Goal: Task Accomplishment & Management: Complete application form

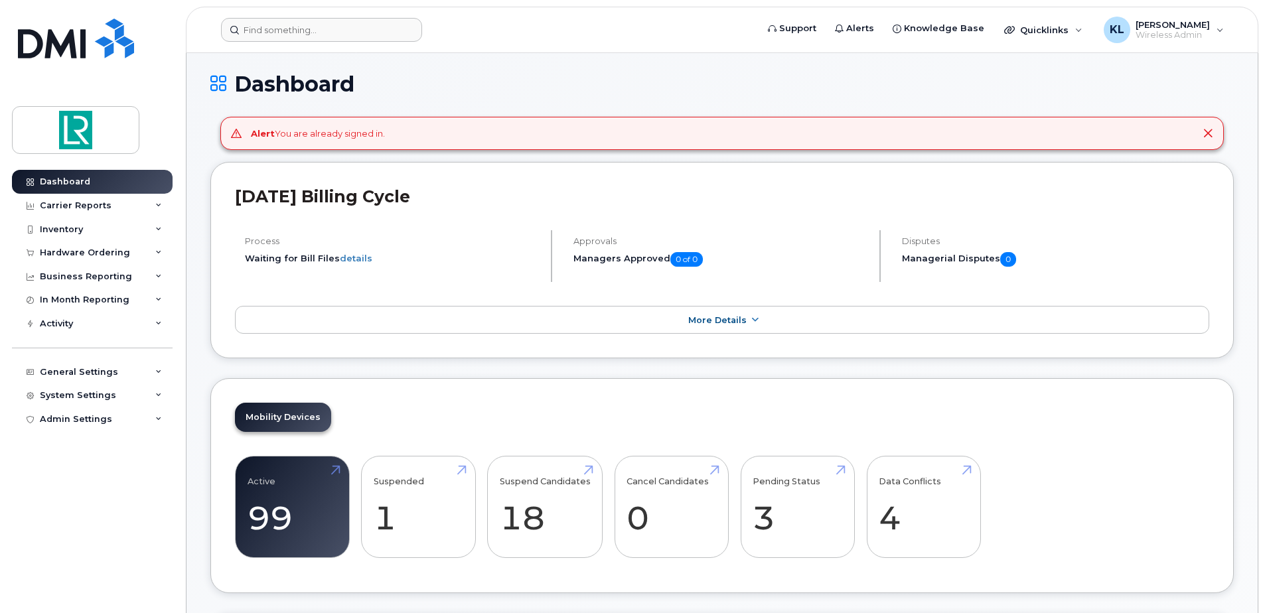
scroll to position [66, 0]
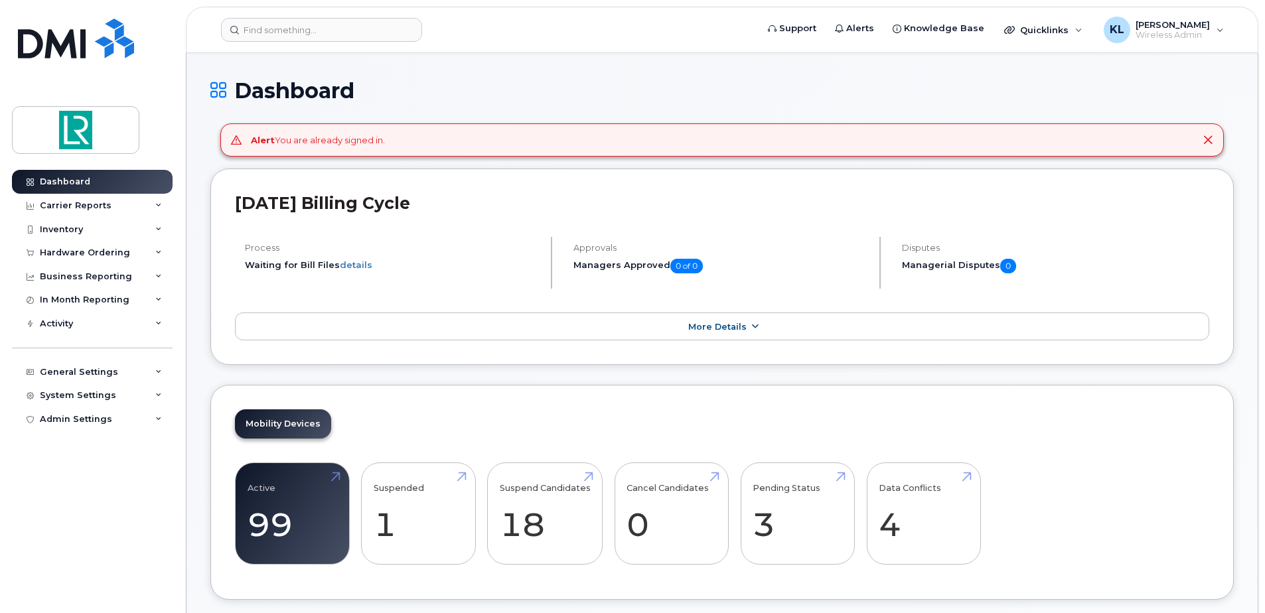
click at [744, 333] on link "More Details" at bounding box center [722, 327] width 975 height 28
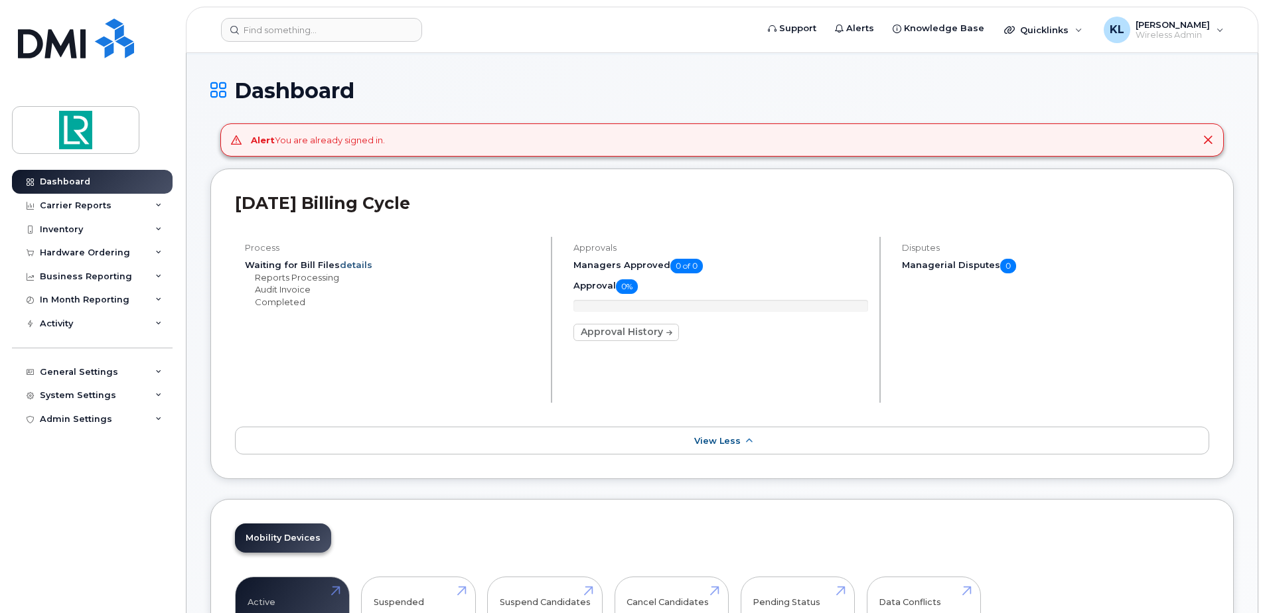
click at [353, 265] on link "details" at bounding box center [356, 265] width 33 height 11
click at [354, 264] on link "details" at bounding box center [356, 265] width 33 height 11
click at [1208, 139] on icon at bounding box center [1208, 140] width 11 height 11
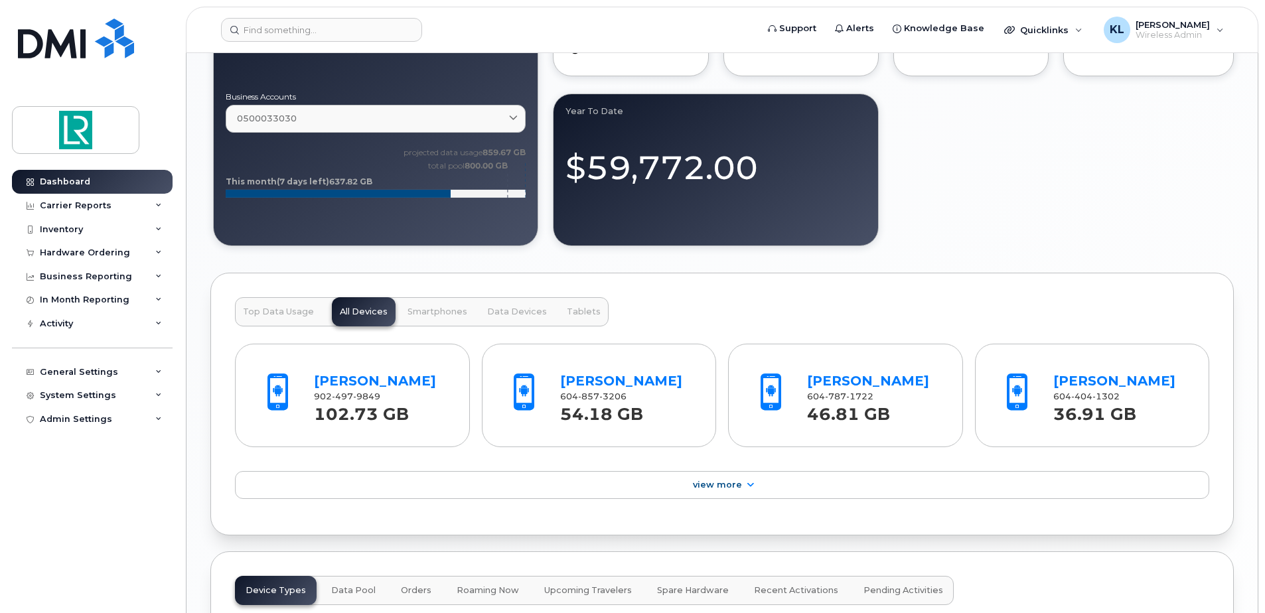
scroll to position [1261, 0]
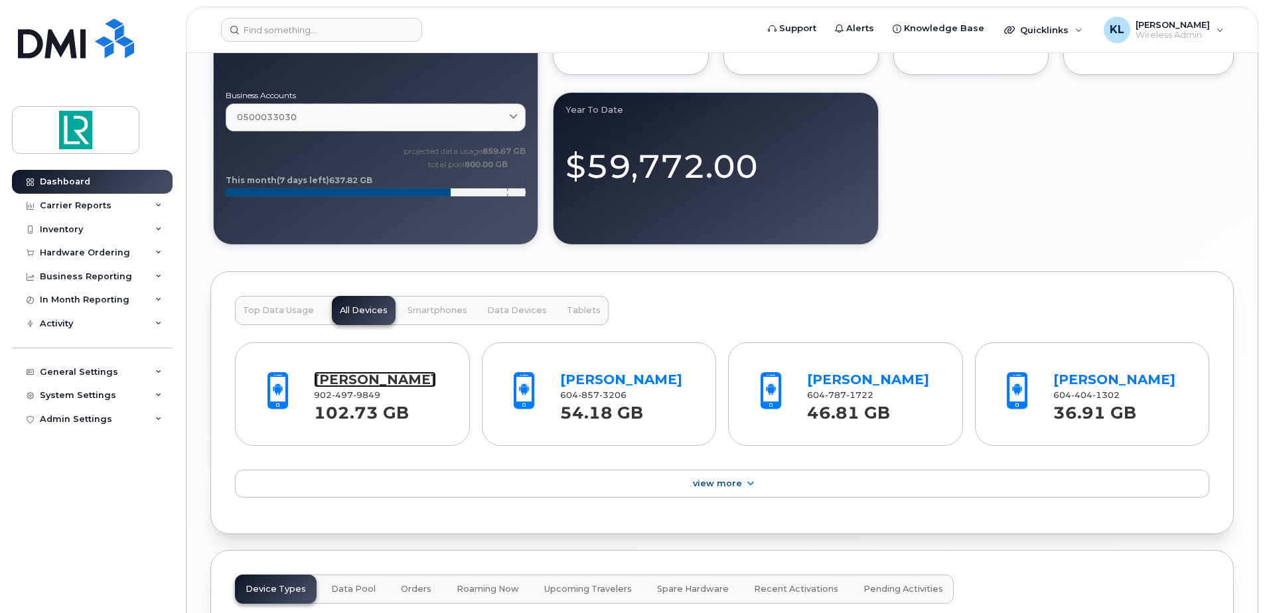
click at [387, 383] on link "[PERSON_NAME]" at bounding box center [375, 380] width 122 height 16
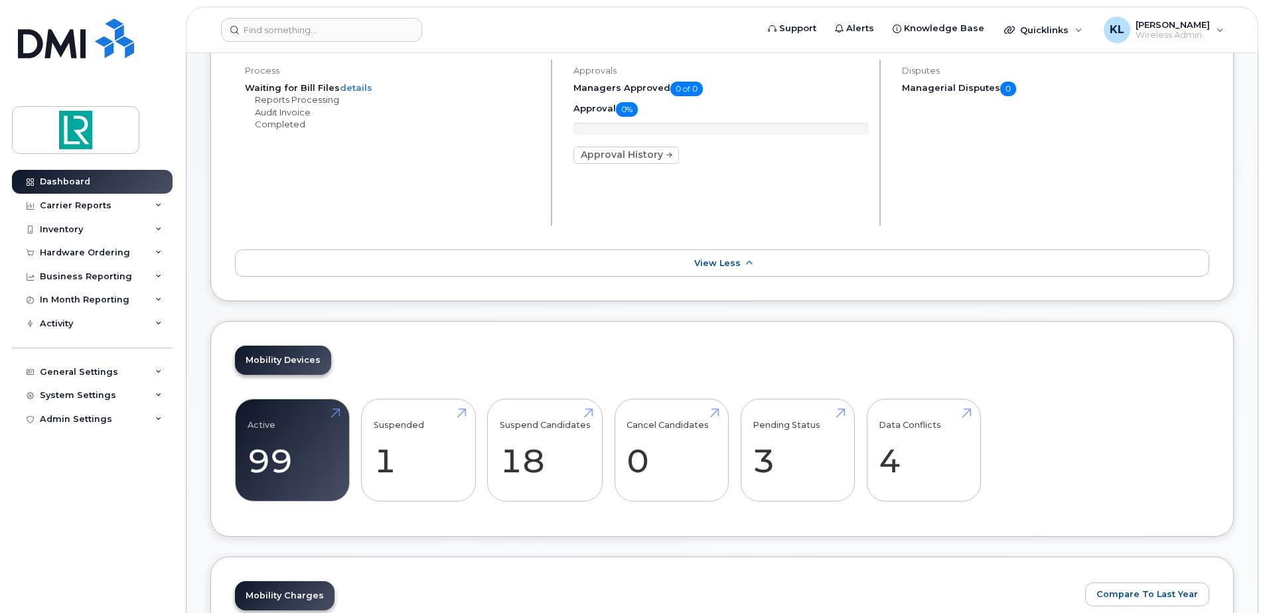
scroll to position [0, 0]
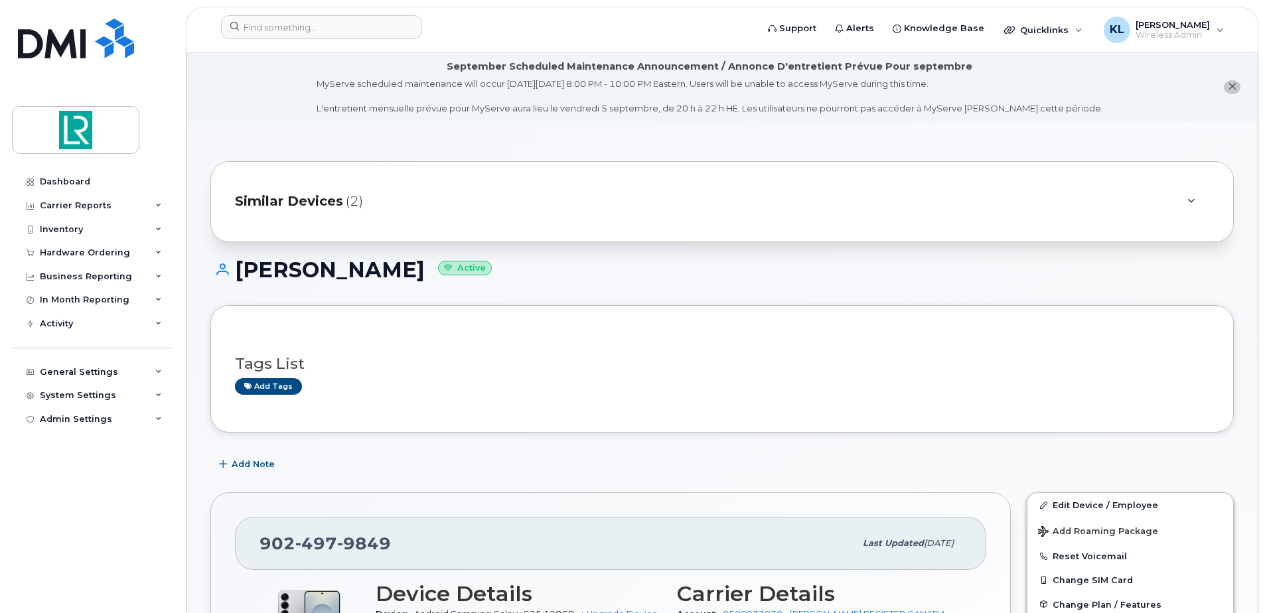
click at [1188, 203] on icon at bounding box center [1191, 201] width 7 height 9
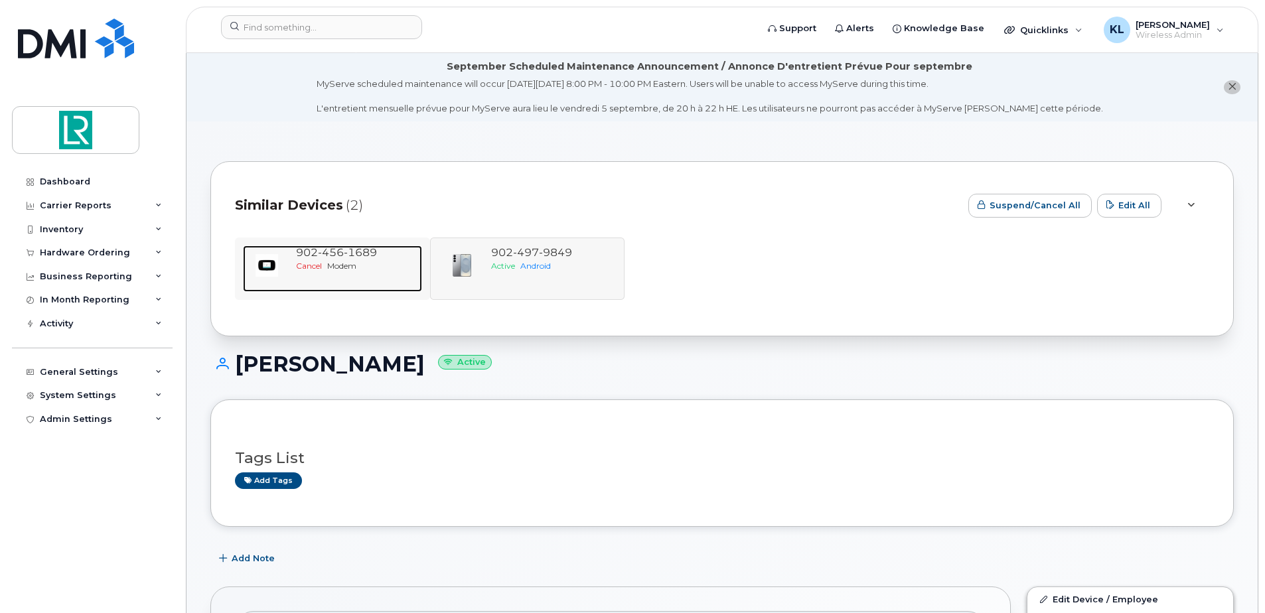
click at [338, 250] on span "456" at bounding box center [331, 252] width 26 height 13
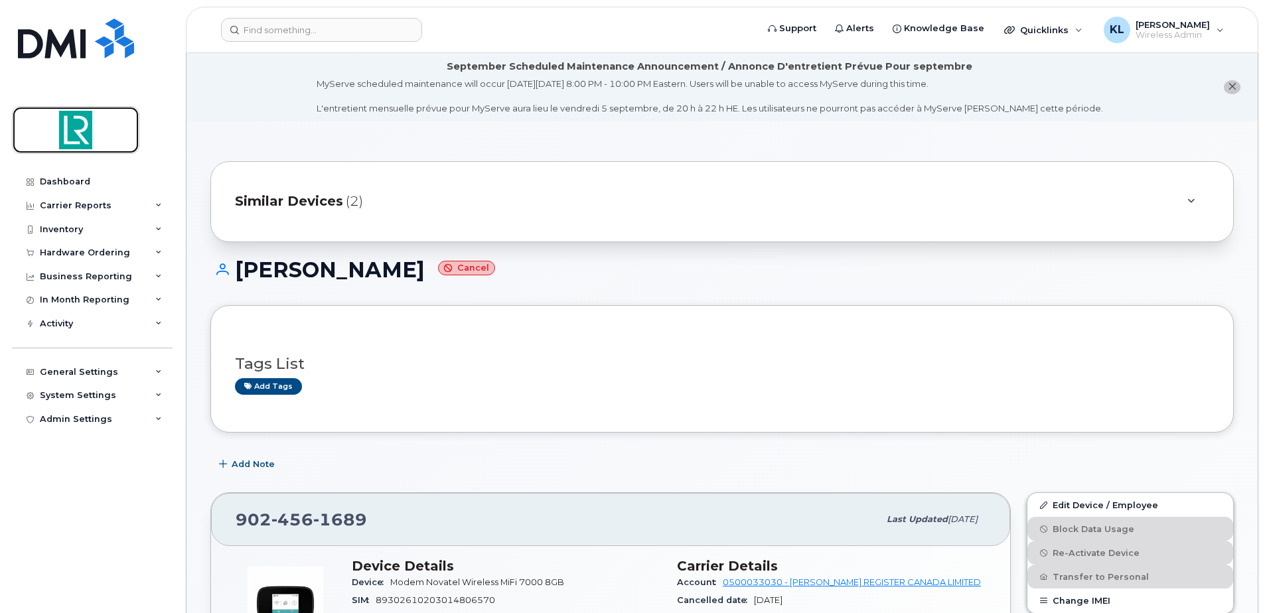
click at [90, 131] on img at bounding box center [76, 130] width 102 height 39
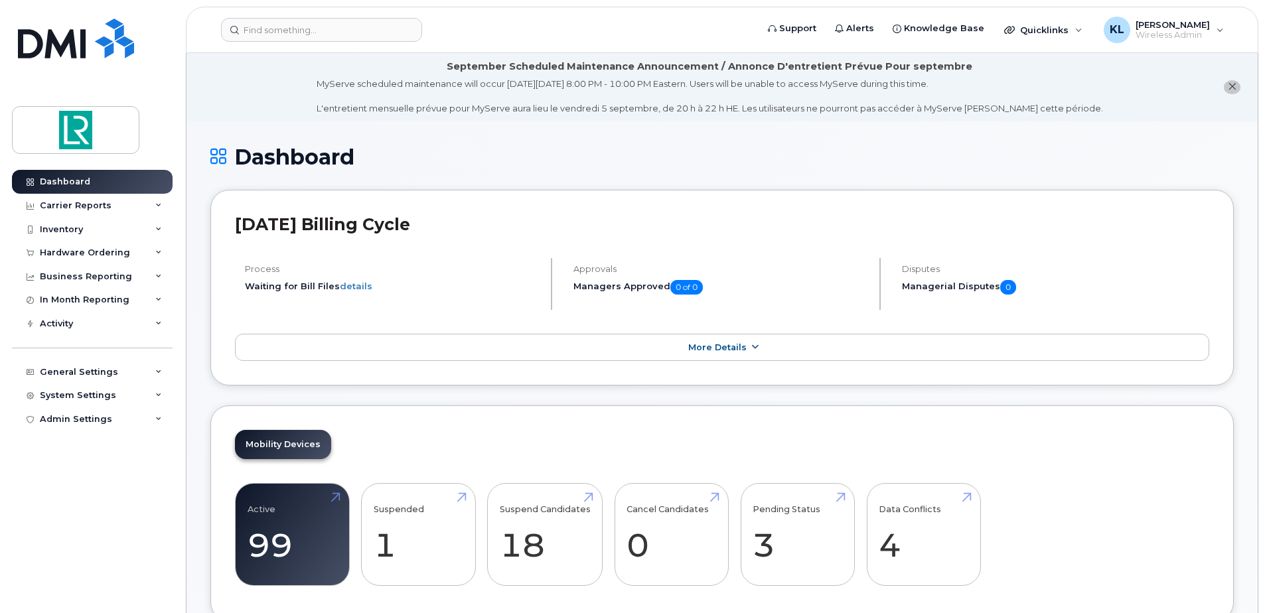
click at [746, 345] on link "More Details" at bounding box center [722, 348] width 975 height 28
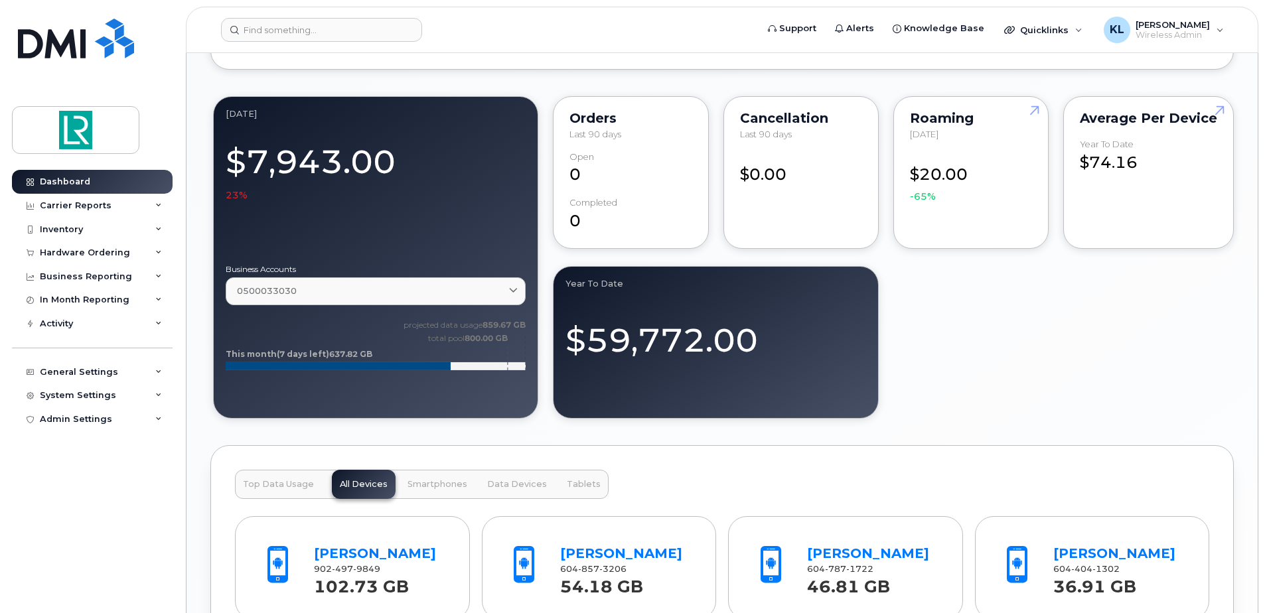
scroll to position [1062, 0]
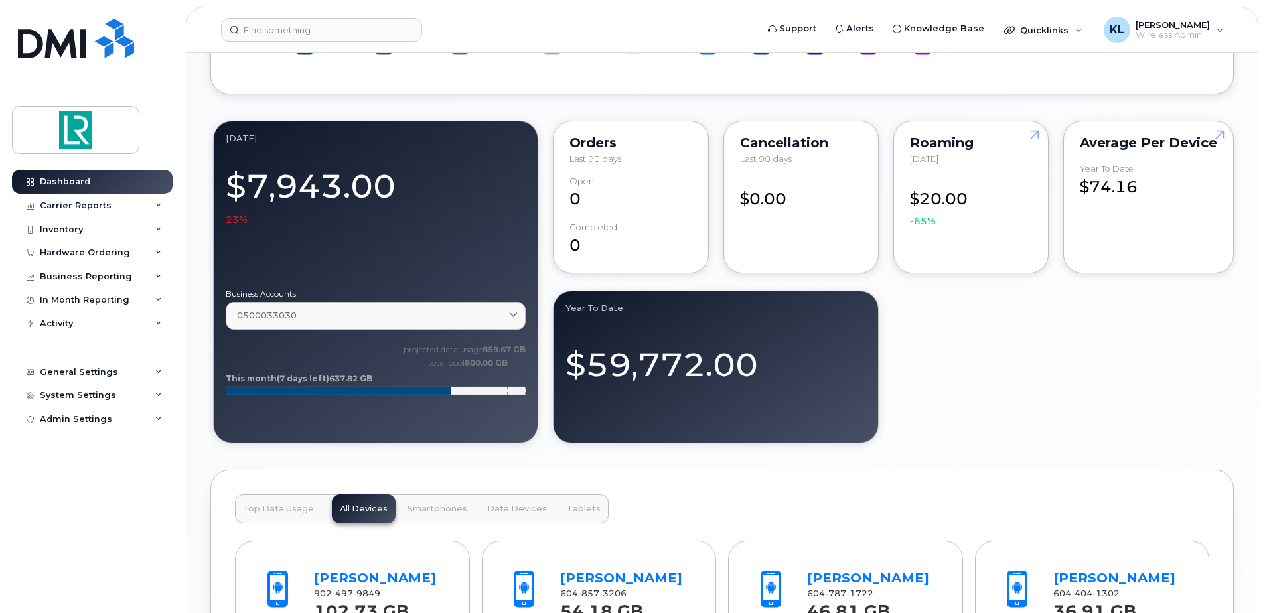
click at [383, 156] on div "August 2025 $7,943.00 23% Business Accounts 0500033030 0500033030 LLOYD'S REGIS…" at bounding box center [375, 282] width 325 height 323
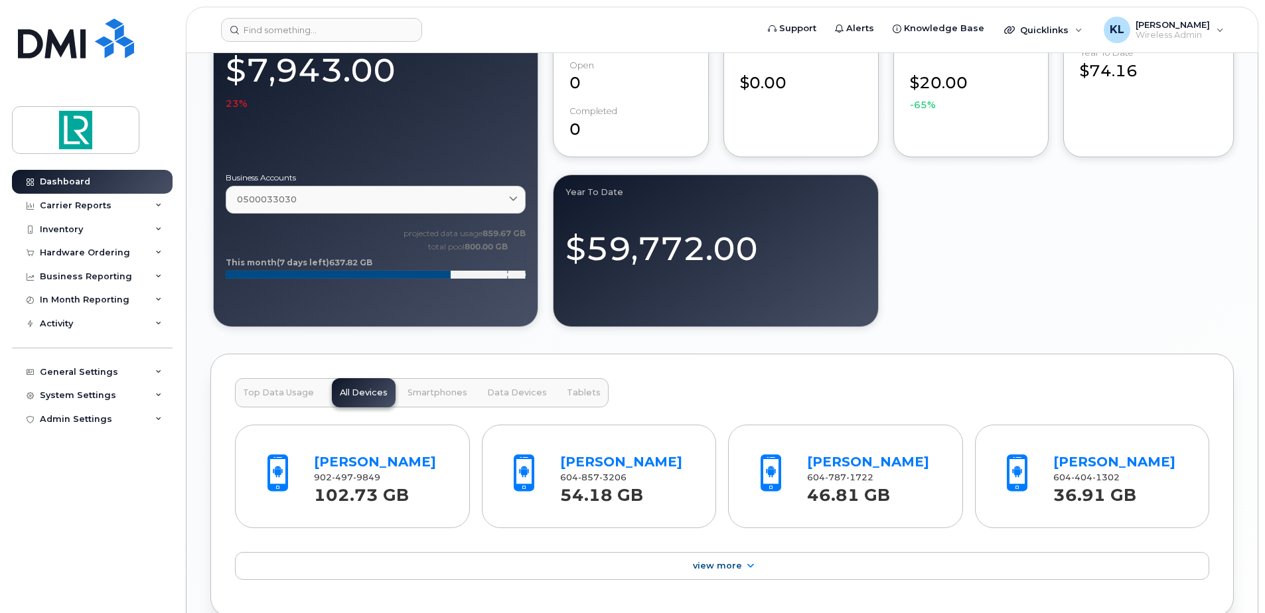
scroll to position [1195, 0]
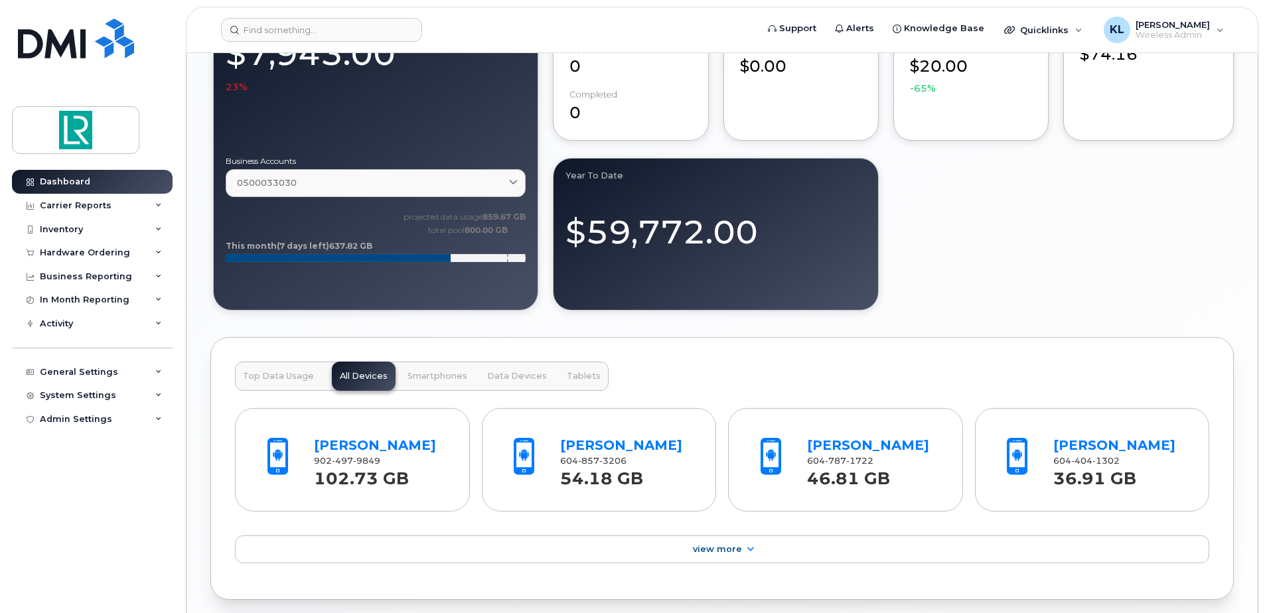
click at [284, 382] on button "Top Data Usage" at bounding box center [278, 376] width 87 height 29
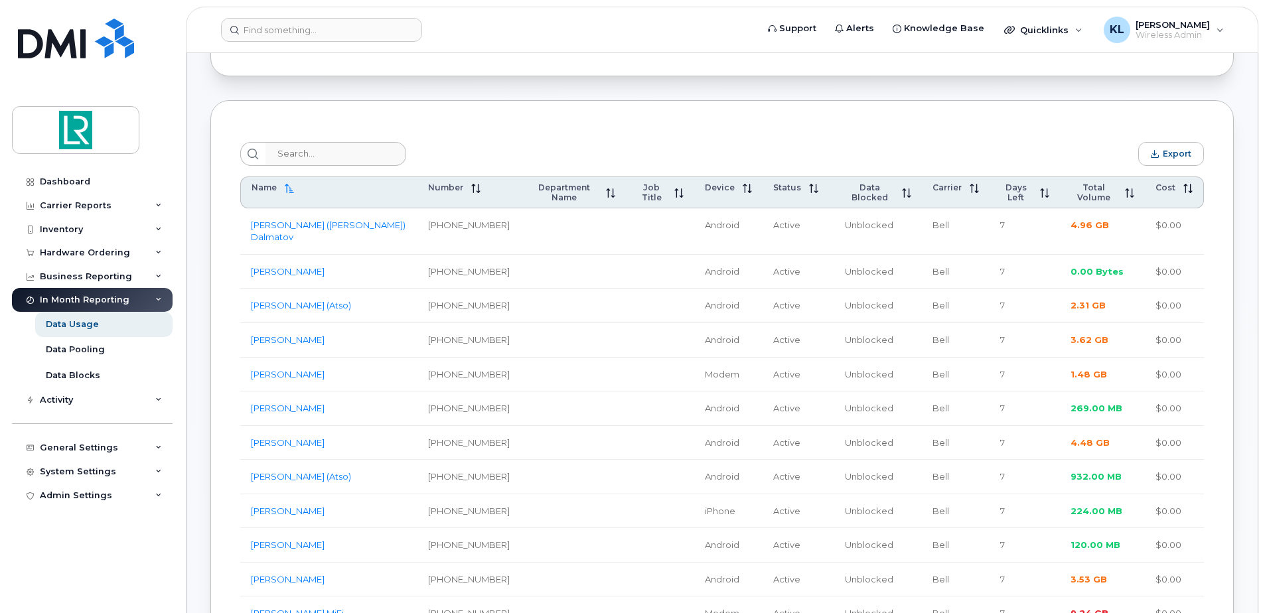
scroll to position [398, 0]
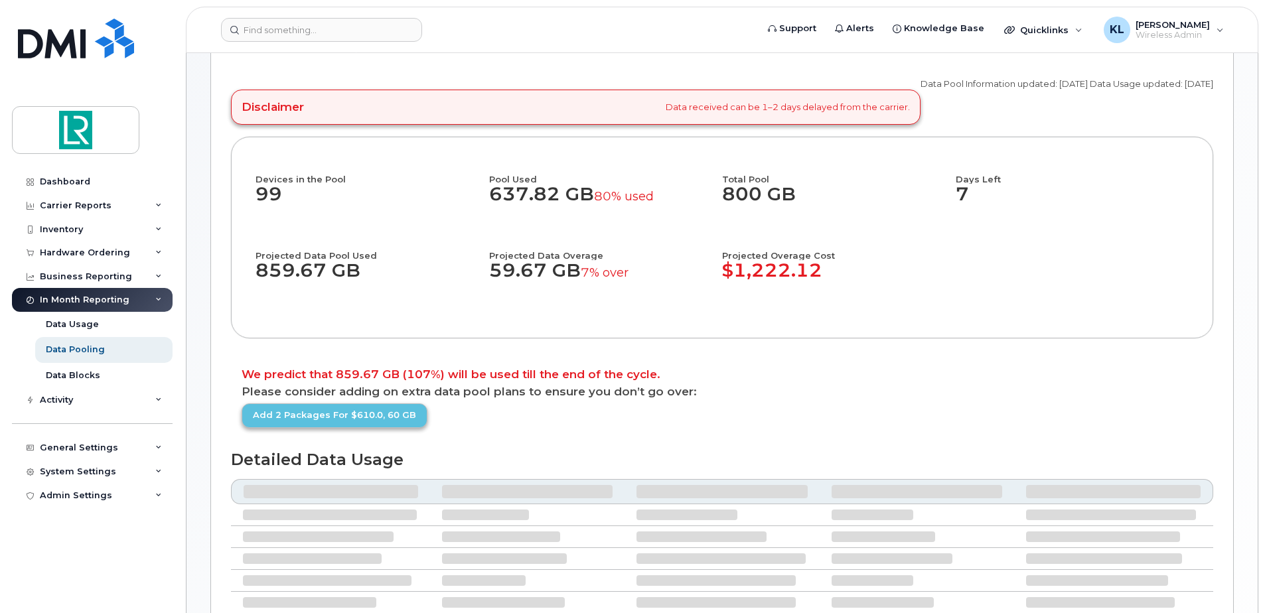
scroll to position [199, 0]
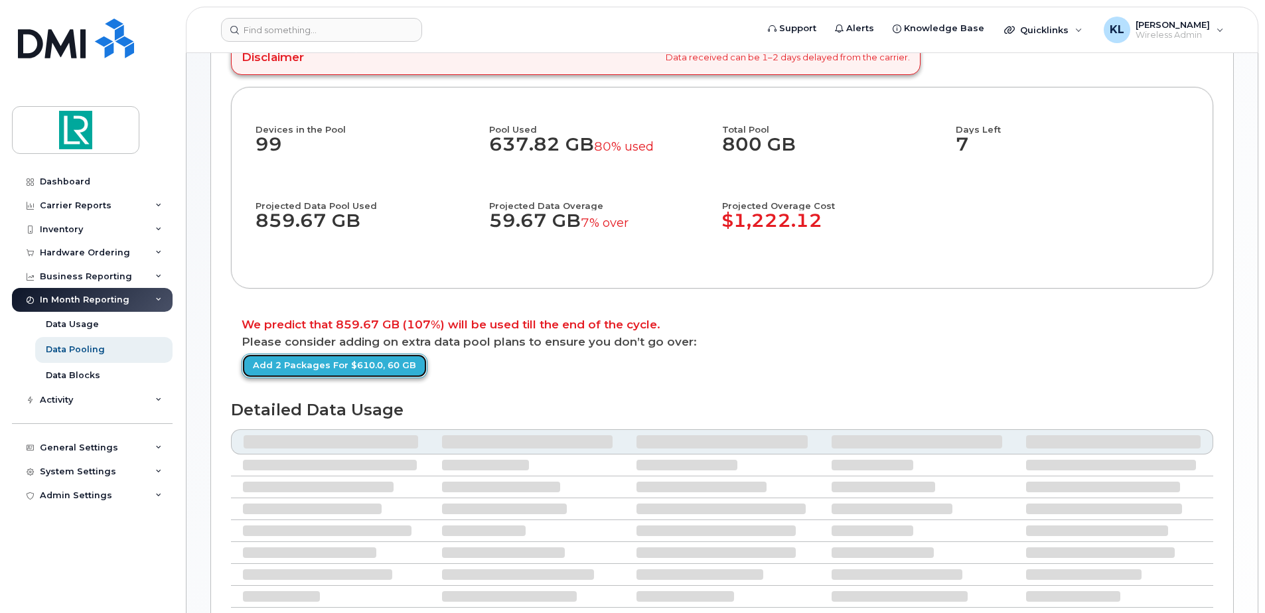
click at [303, 368] on link "Add 2 packages for $610.0, 60 GB" at bounding box center [335, 366] width 186 height 25
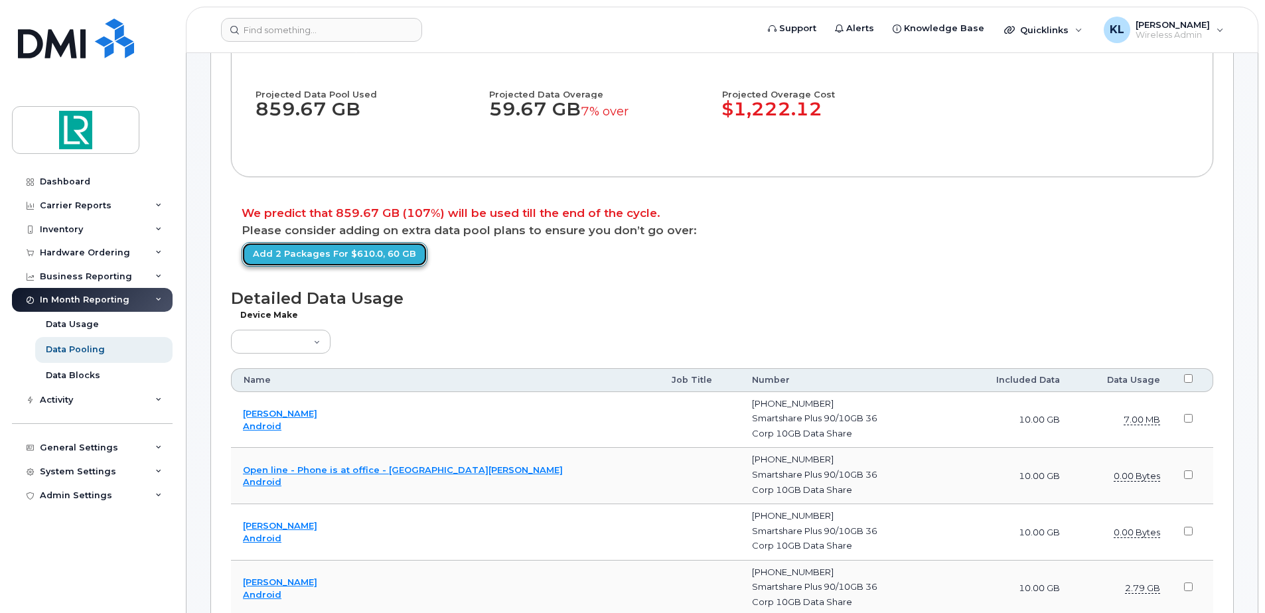
scroll to position [332, 0]
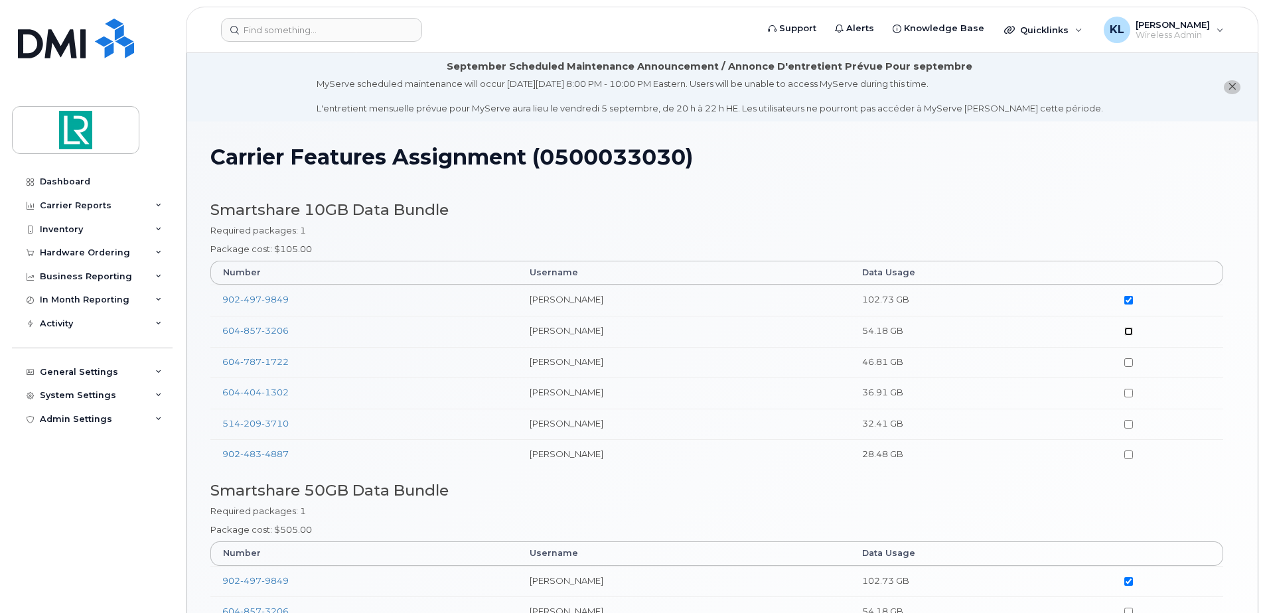
click at [1127, 332] on input"] "checkbox" at bounding box center [1129, 331] width 9 height 9
checkbox input"] "true"
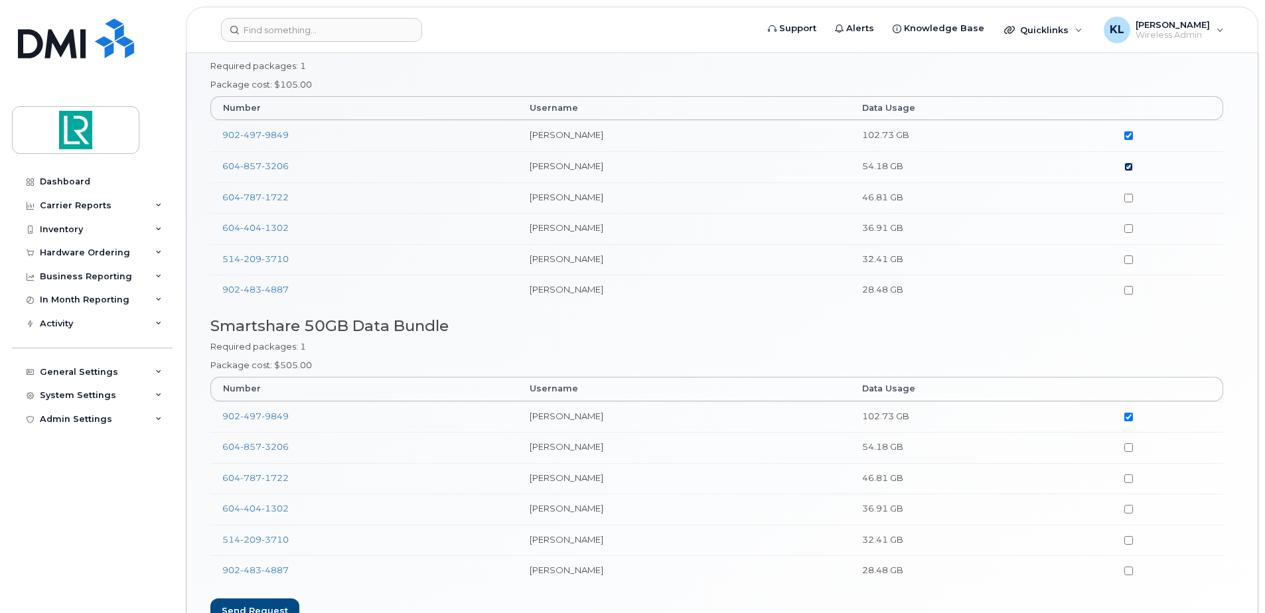
scroll to position [199, 0]
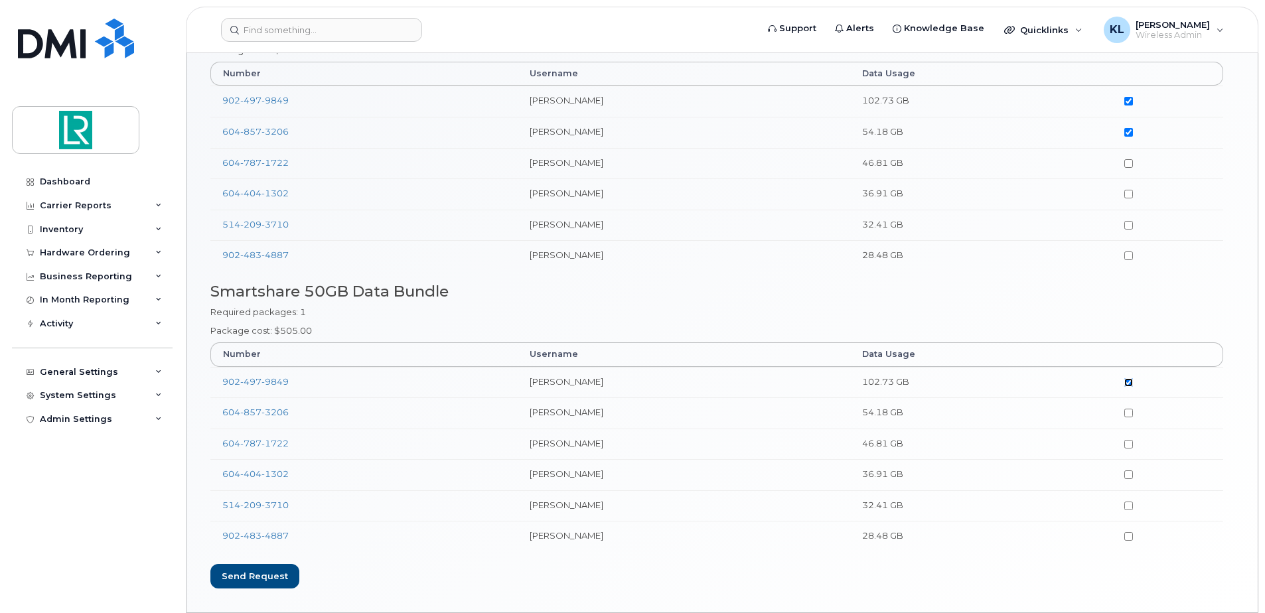
click at [1131, 381] on input"] "checkbox" at bounding box center [1129, 382] width 9 height 9
checkbox input"] "false"
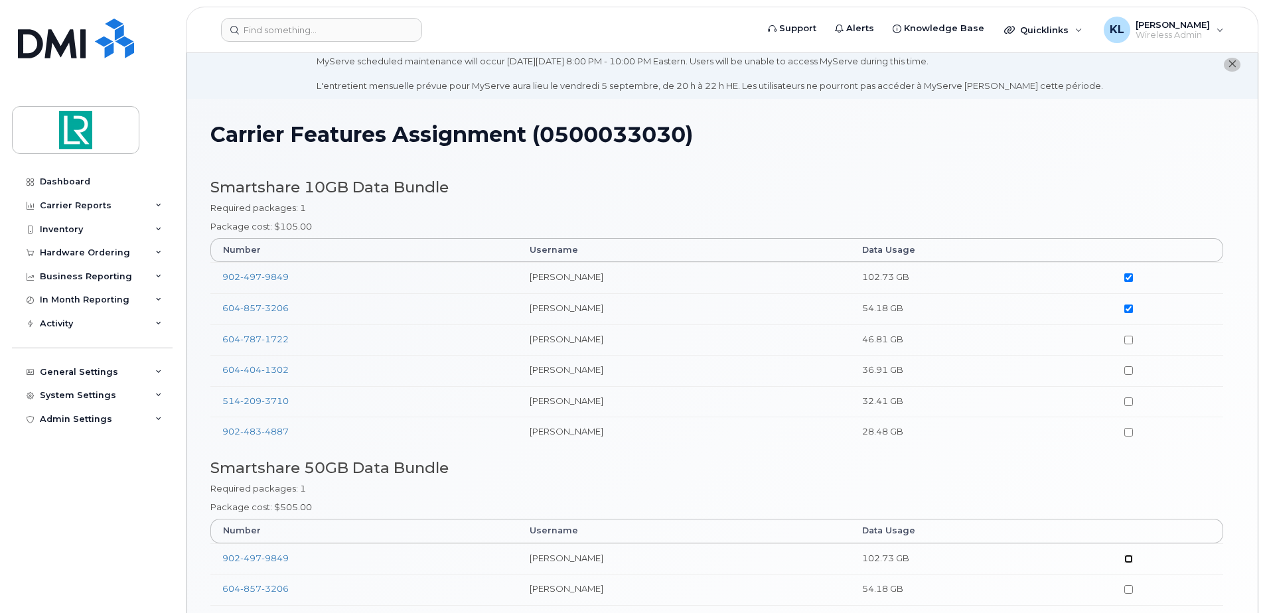
scroll to position [0, 0]
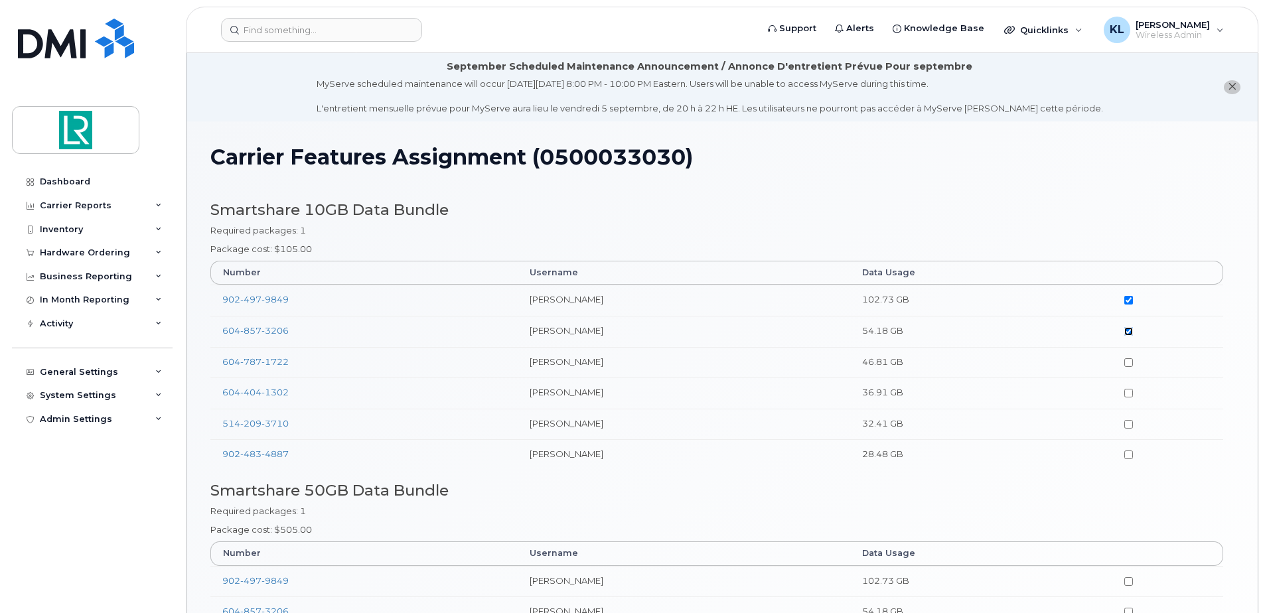
click at [1131, 335] on input"] "checkbox" at bounding box center [1129, 331] width 9 height 9
click at [1132, 333] on input"] "checkbox" at bounding box center [1129, 331] width 9 height 9
click at [1130, 331] on input"] "checkbox" at bounding box center [1129, 331] width 9 height 9
checkbox input"] "false"
click at [1129, 299] on input"] "checkbox" at bounding box center [1129, 300] width 9 height 9
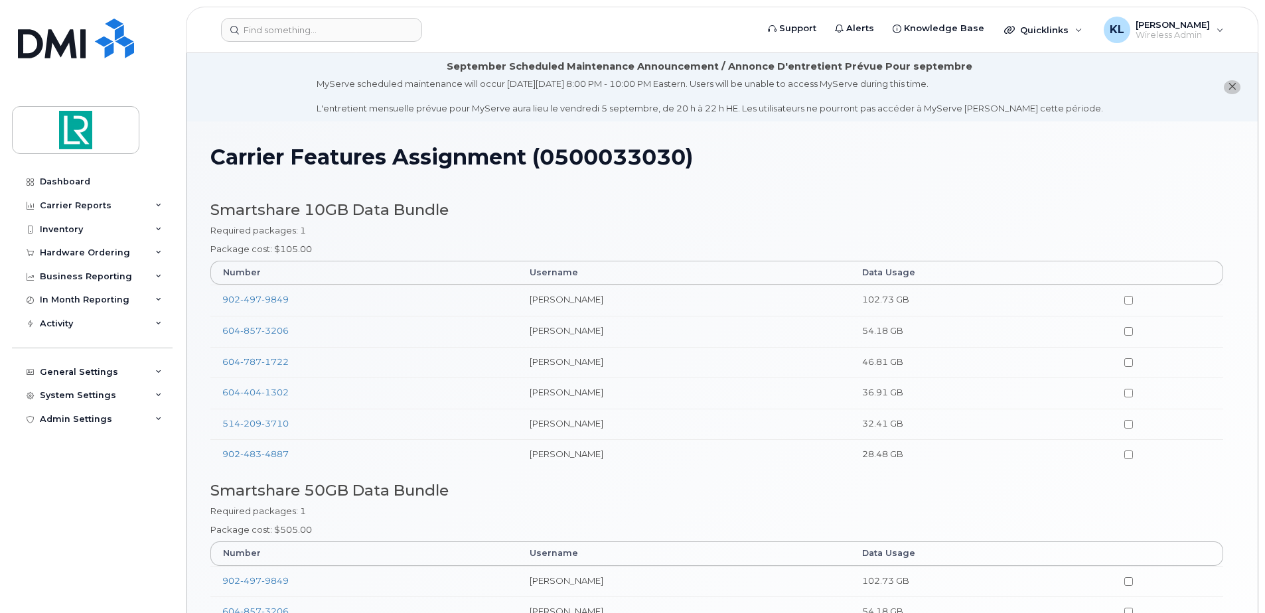
click at [1125, 301] on td at bounding box center [1168, 300] width 111 height 31
click at [1128, 301] on input"] "checkbox" at bounding box center [1129, 300] width 9 height 9
checkbox input"] "true"
click at [1131, 331] on input"] "checkbox" at bounding box center [1129, 331] width 9 height 9
checkbox input"] "true"
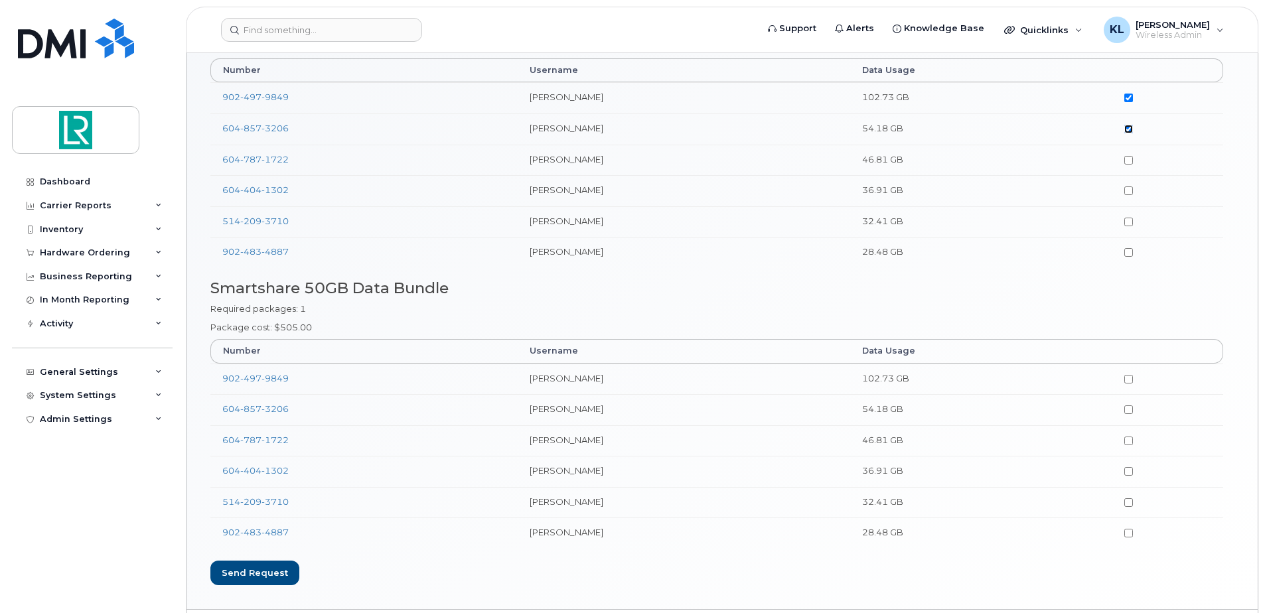
scroll to position [241, 0]
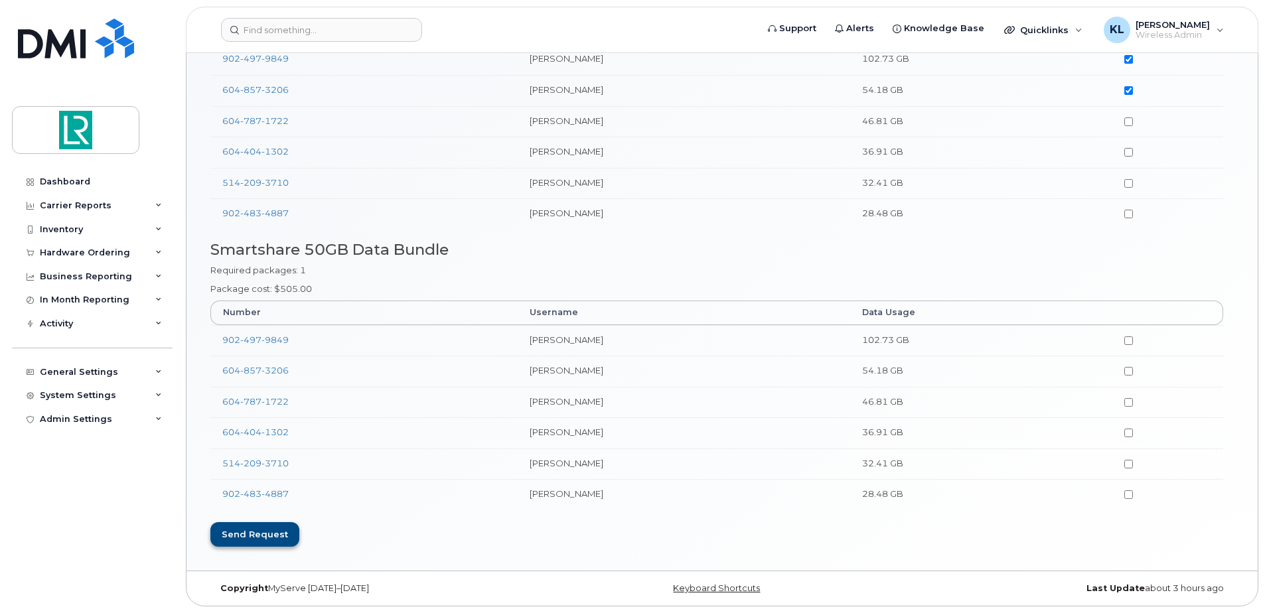
click at [248, 534] on div "Send request" at bounding box center [254, 535] width 89 height 25
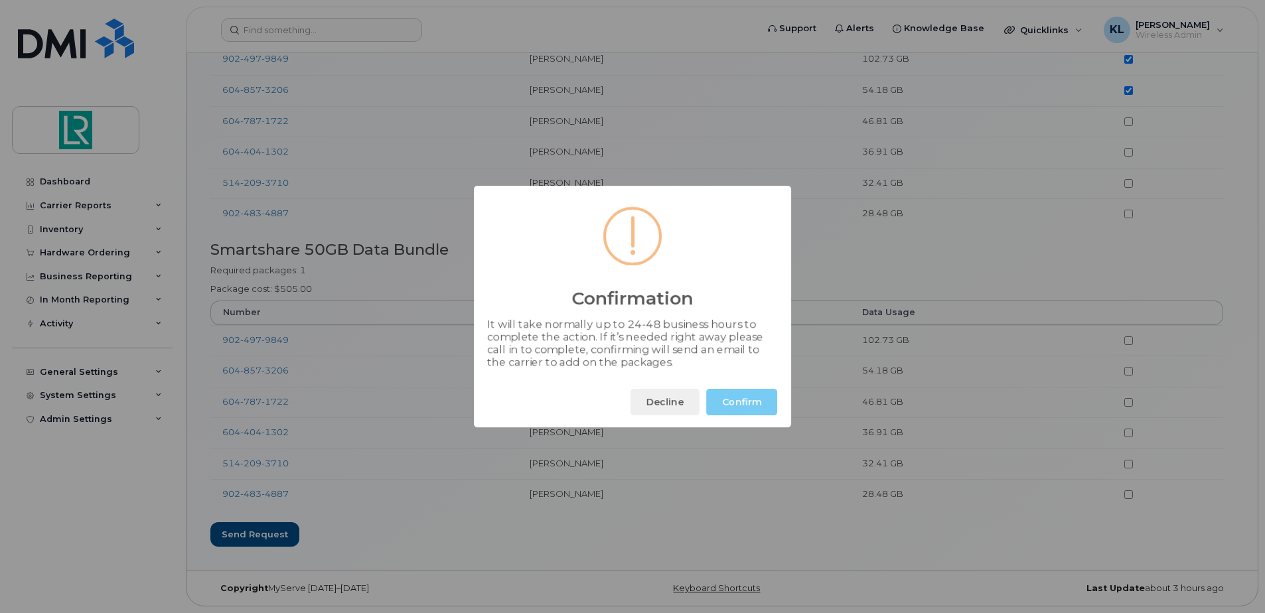
click at [739, 409] on button "Confirm" at bounding box center [741, 402] width 71 height 27
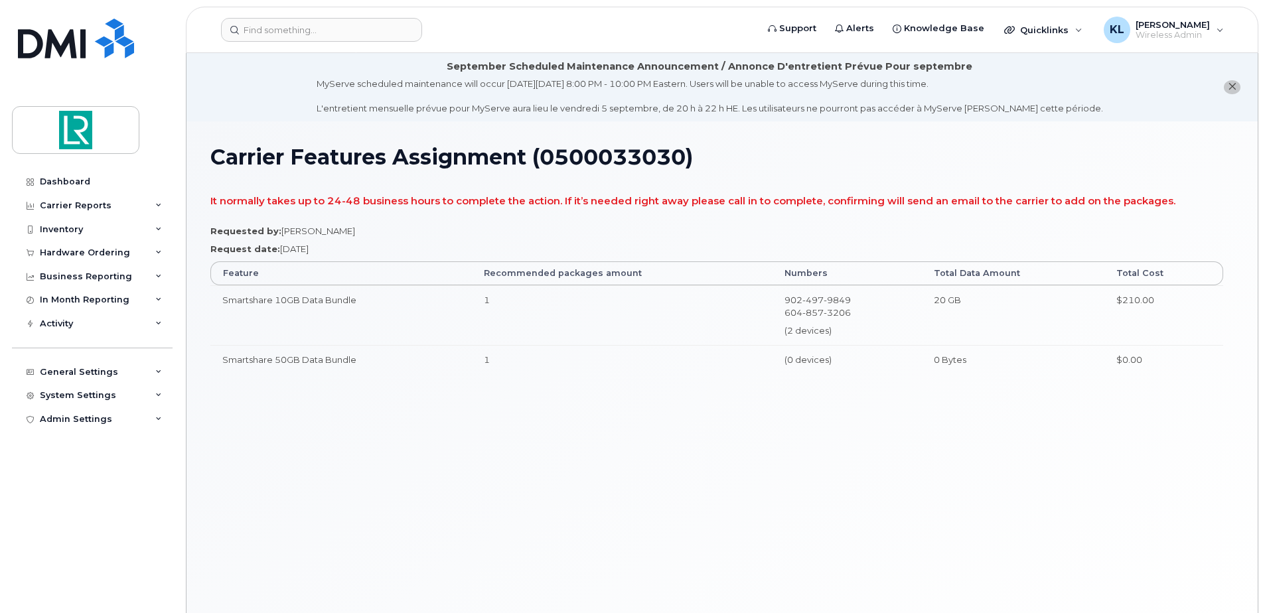
click at [1234, 89] on icon "close notification" at bounding box center [1232, 86] width 9 height 9
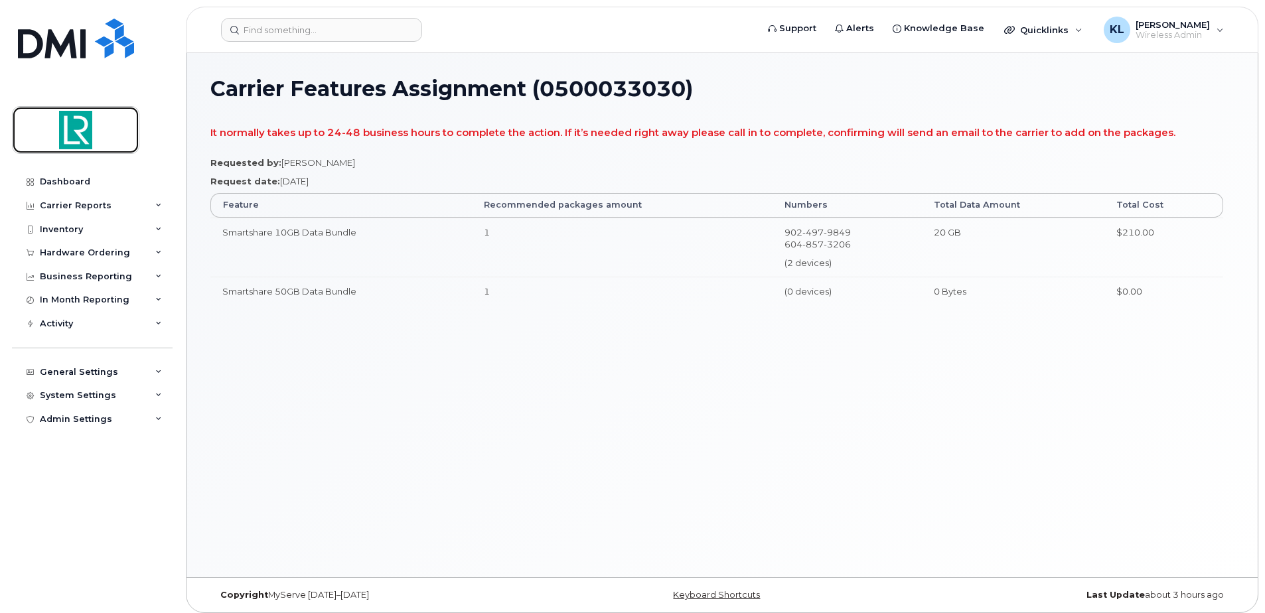
click at [73, 131] on img at bounding box center [76, 130] width 102 height 39
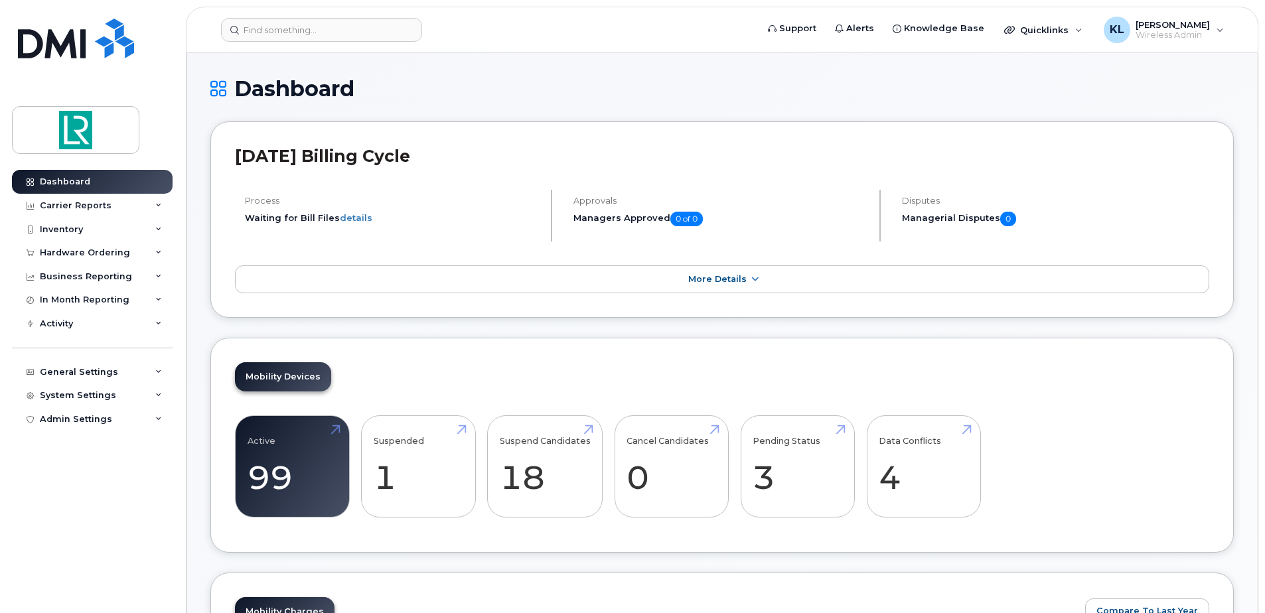
click at [365, 80] on h1 "Dashboard" at bounding box center [722, 88] width 1024 height 23
